Goal: Information Seeking & Learning: Check status

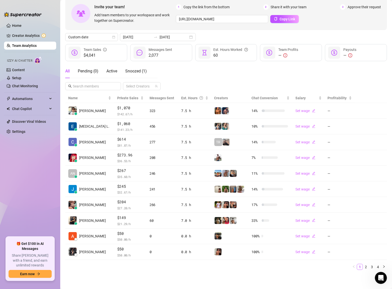
scroll to position [5, 0]
click at [16, 27] on link "Home" at bounding box center [17, 26] width 10 height 4
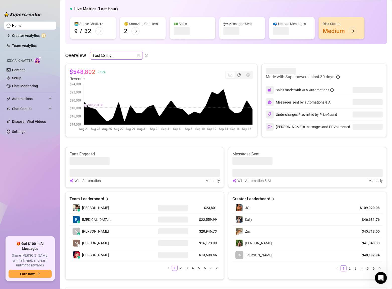
click at [140, 55] on div "Last 30 days" at bounding box center [116, 56] width 53 height 8
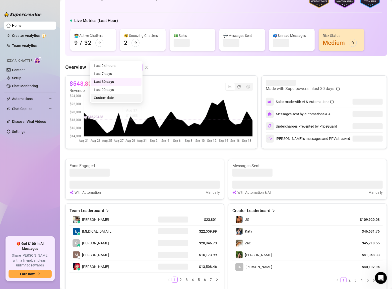
scroll to position [38, 0]
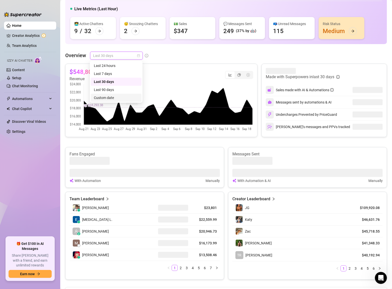
click at [110, 99] on div "Custom date" at bounding box center [116, 98] width 45 height 6
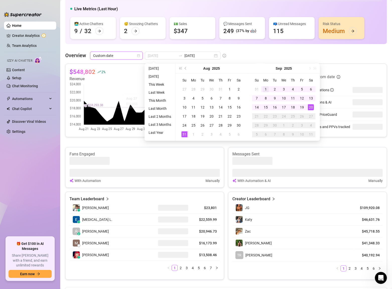
type input "[DATE]"
click at [263, 89] on div "1" at bounding box center [266, 89] width 6 height 6
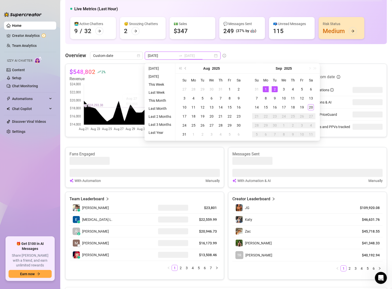
type input "[DATE]"
click at [309, 107] on div "20" at bounding box center [311, 107] width 6 height 6
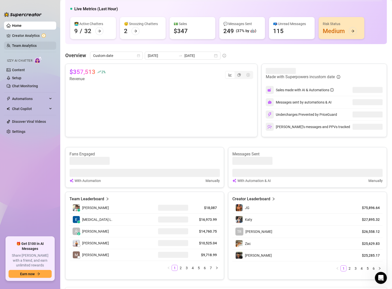
click at [23, 44] on link "Team Analytics" at bounding box center [24, 46] width 25 height 4
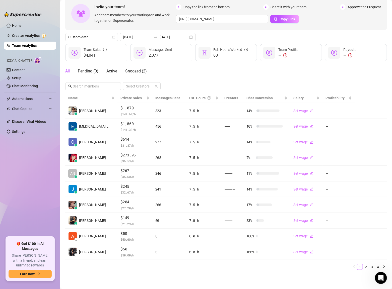
scroll to position [27, 0]
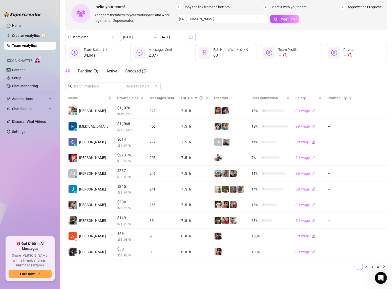
click at [179, 38] on div "[DATE] [DATE]" at bounding box center [158, 37] width 76 height 8
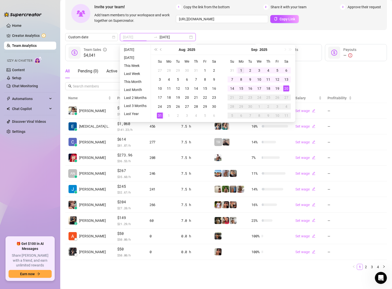
type input "[DATE]"
click at [241, 70] on div "1" at bounding box center [241, 70] width 6 height 6
type input "[DATE]"
click at [287, 88] on div "20" at bounding box center [286, 89] width 6 height 6
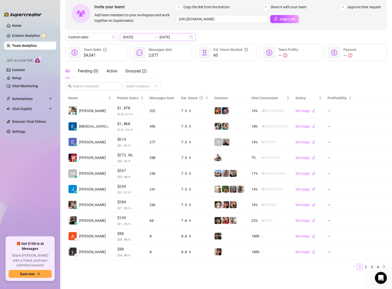
click at [180, 35] on div "[DATE] [DATE]" at bounding box center [158, 37] width 76 height 8
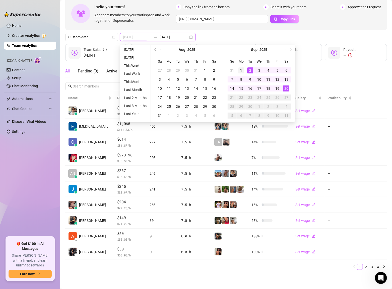
type input "[DATE]"
click at [242, 68] on div "1" at bounding box center [241, 70] width 6 height 6
type input "[DATE]"
click at [285, 88] on div "20" at bounding box center [286, 89] width 6 height 6
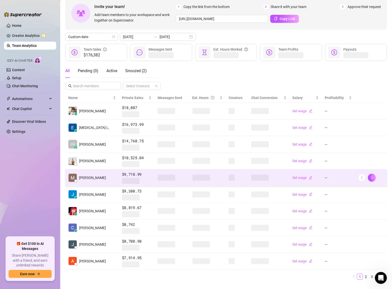
scroll to position [26, 0]
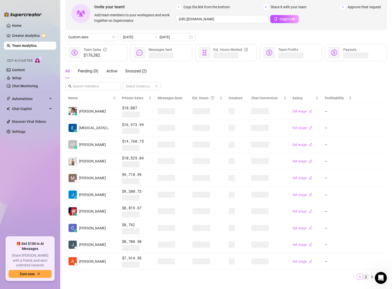
click at [367, 277] on link "2" at bounding box center [366, 277] width 6 height 6
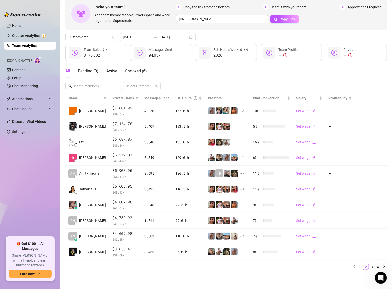
scroll to position [5, 0]
click at [361, 267] on link "1" at bounding box center [360, 267] width 6 height 6
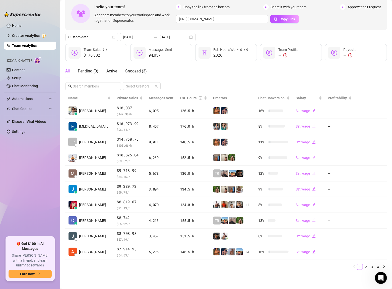
click at [32, 173] on ul "Home Creator Analytics Team Analytics Izzy AI Chatter Content Setup Chat Monito…" at bounding box center [30, 127] width 52 height 215
click at [244, 267] on ul "1 2 3 4" at bounding box center [226, 267] width 322 height 6
click at [365, 266] on link "2" at bounding box center [366, 267] width 6 height 6
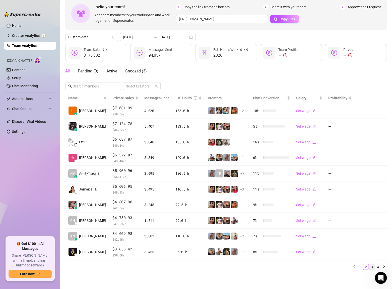
click at [371, 267] on link "3" at bounding box center [372, 267] width 6 height 6
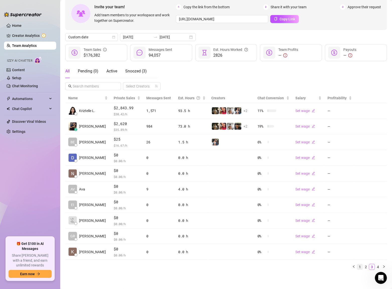
click at [360, 268] on link "1" at bounding box center [360, 267] width 6 height 6
